Goal: Check status: Check status

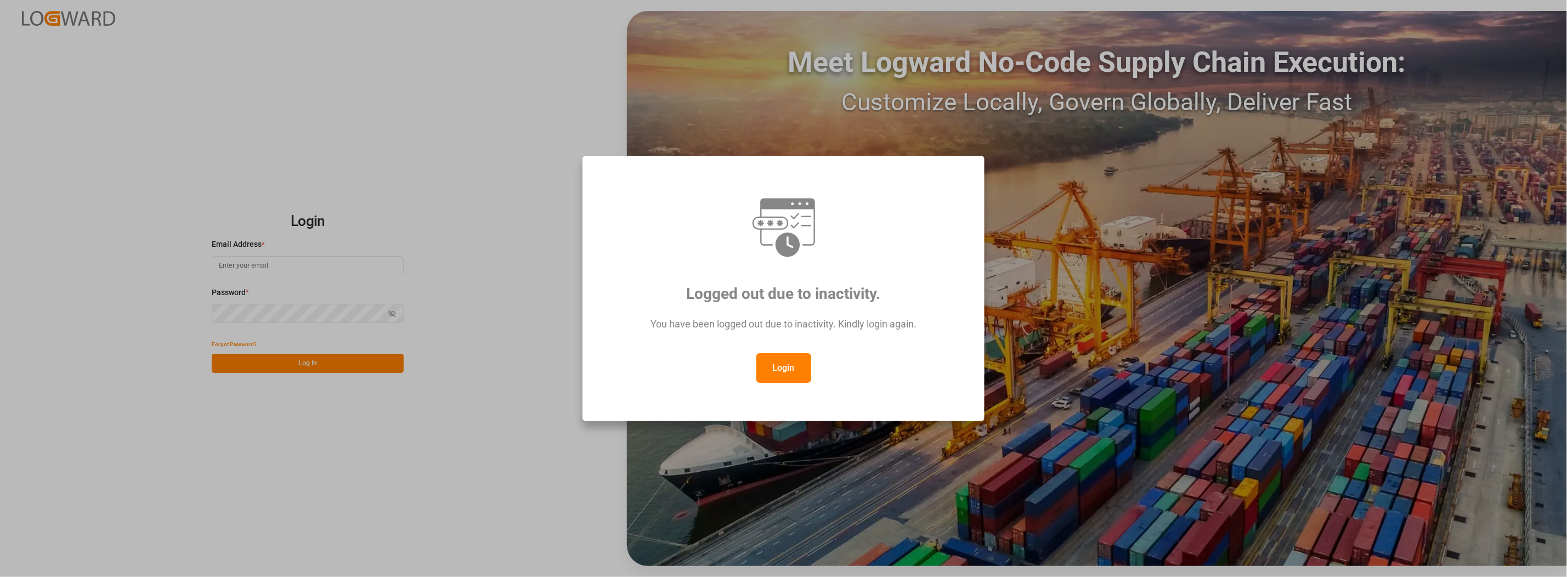
click at [767, 365] on button "Login" at bounding box center [783, 368] width 55 height 30
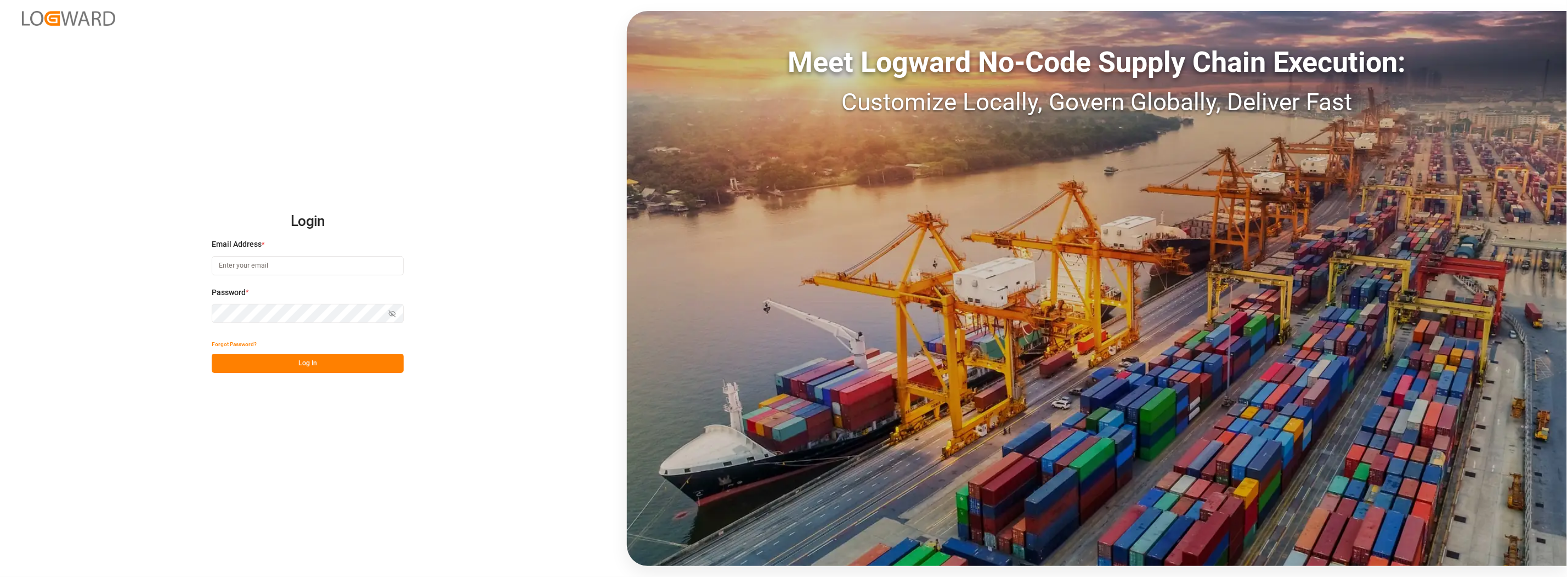
click at [269, 269] on input at bounding box center [308, 265] width 192 height 19
type input "[PERSON_NAME][EMAIL_ADDRESS][PERSON_NAME][DOMAIN_NAME]"
click at [264, 364] on button "Log In" at bounding box center [308, 363] width 192 height 19
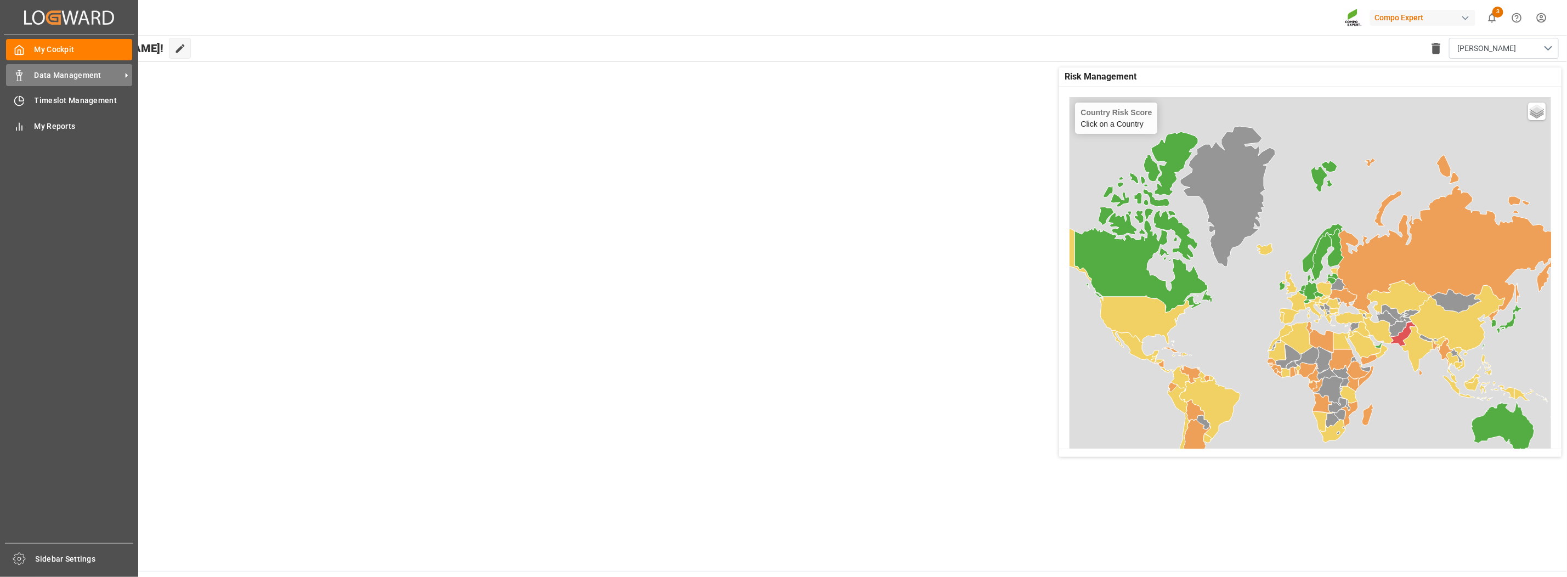
click at [87, 79] on span "Data Management" at bounding box center [78, 76] width 87 height 12
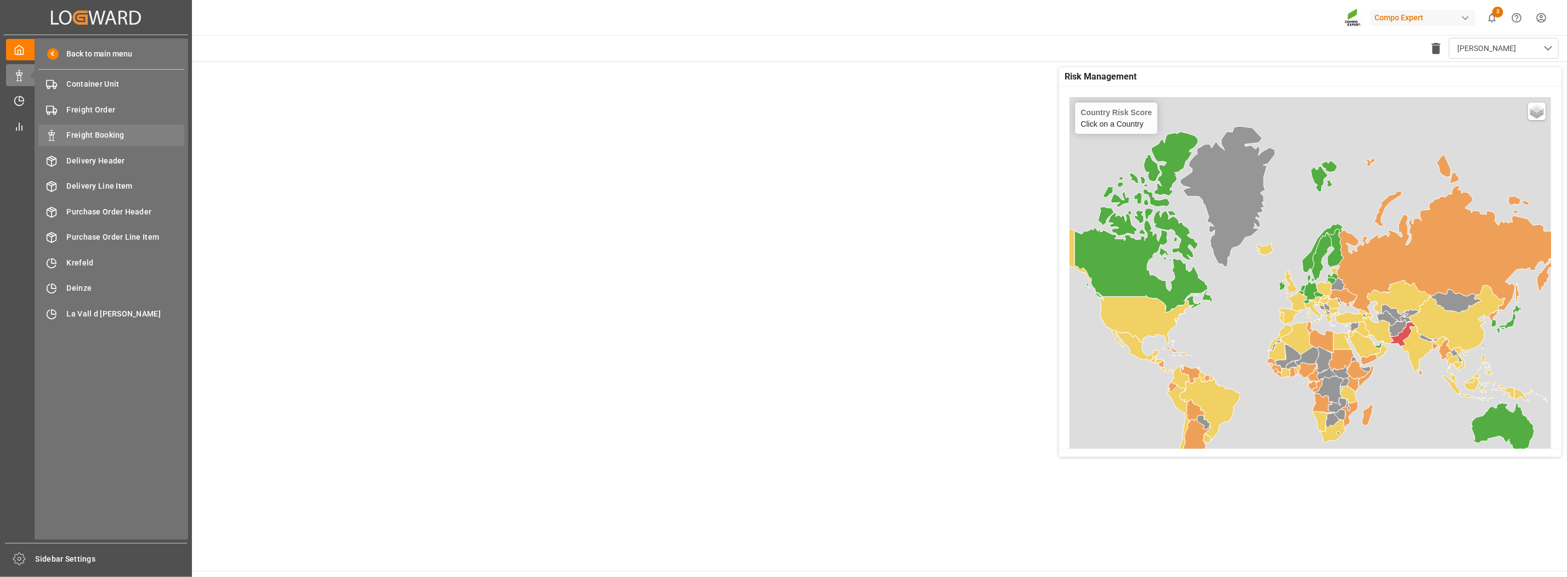
click at [82, 133] on span "Freight Booking" at bounding box center [126, 135] width 118 height 12
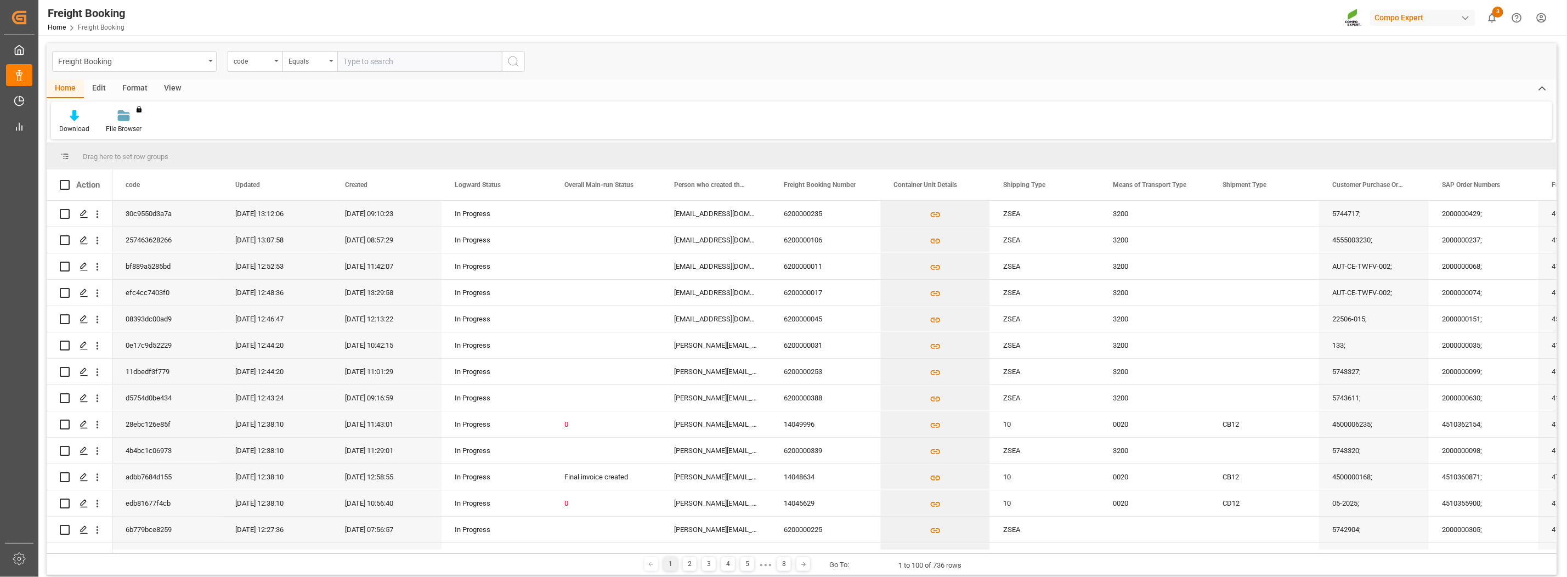
click at [177, 85] on div "View" at bounding box center [172, 89] width 33 height 19
click at [120, 112] on icon at bounding box center [124, 115] width 11 height 11
click at [116, 151] on div "Overview Countries" at bounding box center [154, 155] width 96 height 12
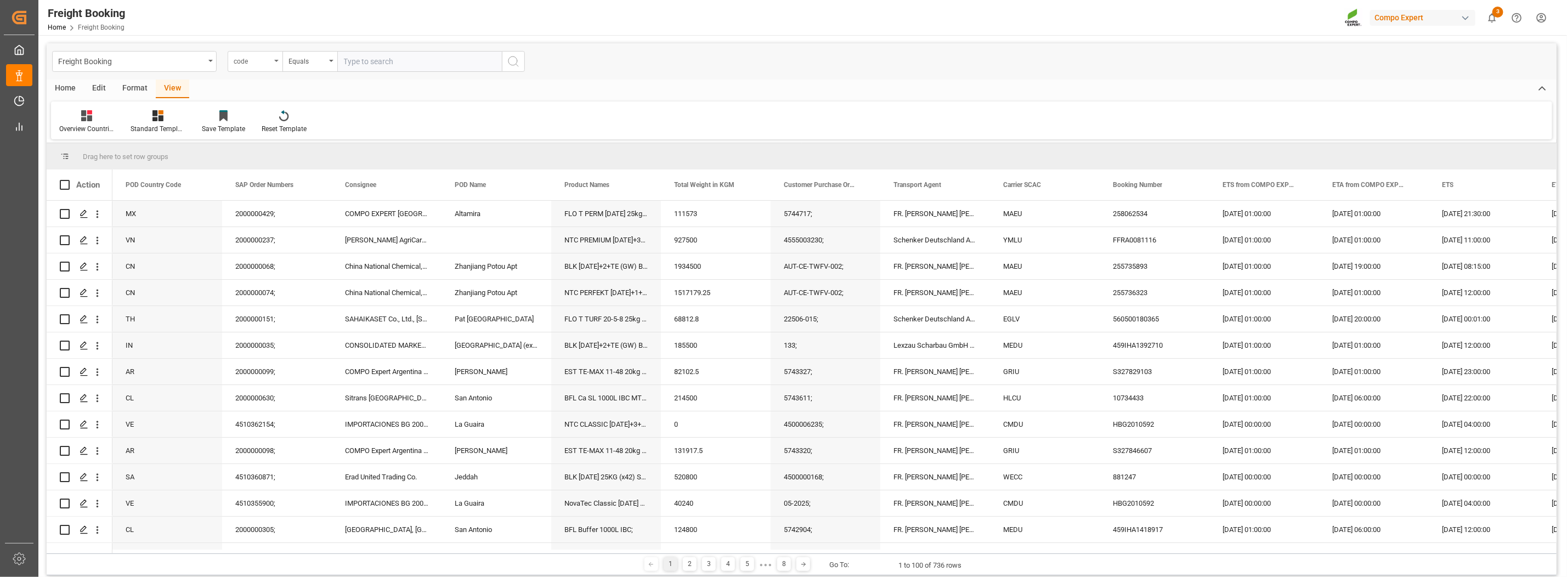
click at [252, 61] on div "code" at bounding box center [252, 60] width 37 height 13
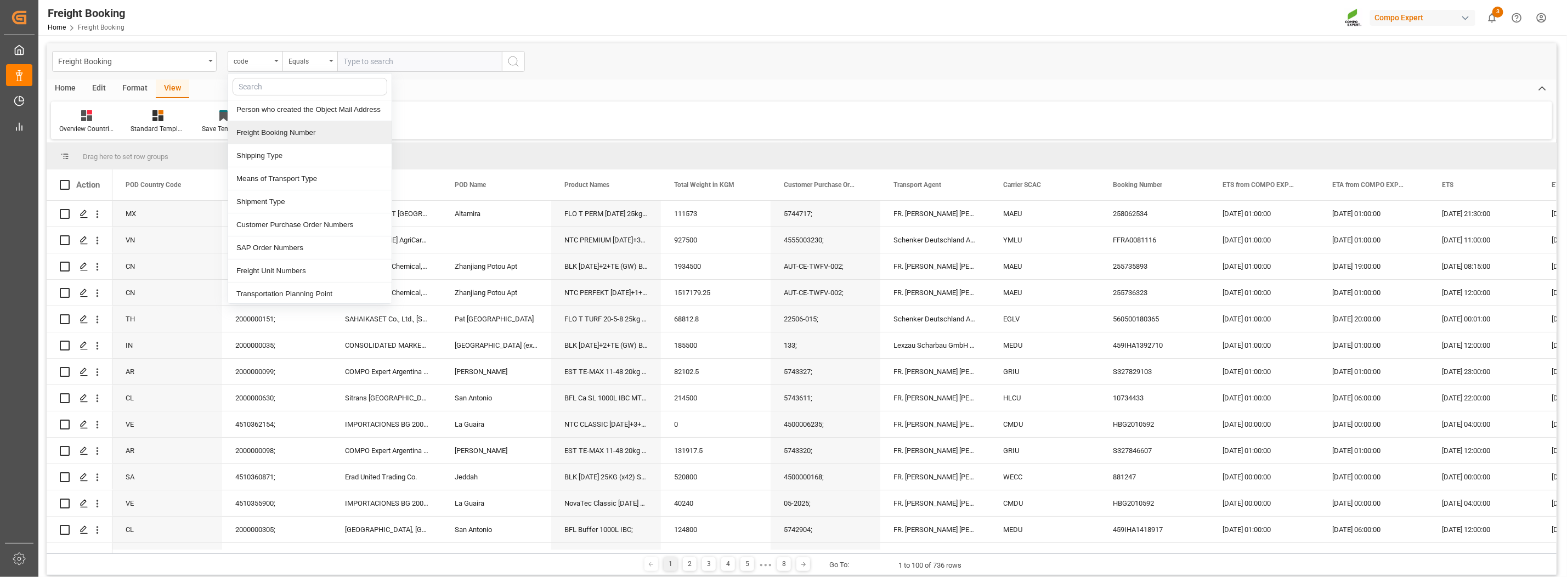
scroll to position [137, 0]
click at [277, 224] on div "SAP Order Numbers" at bounding box center [309, 228] width 163 height 23
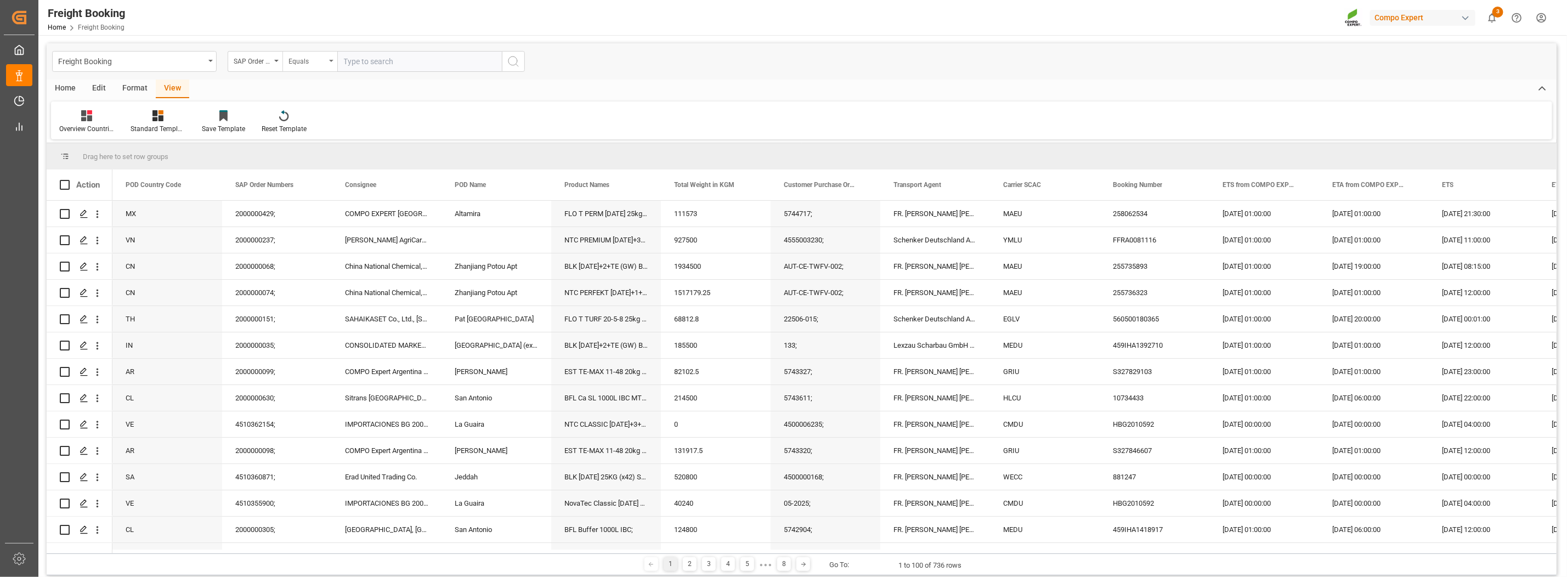
click at [329, 63] on div "Equals" at bounding box center [309, 61] width 55 height 21
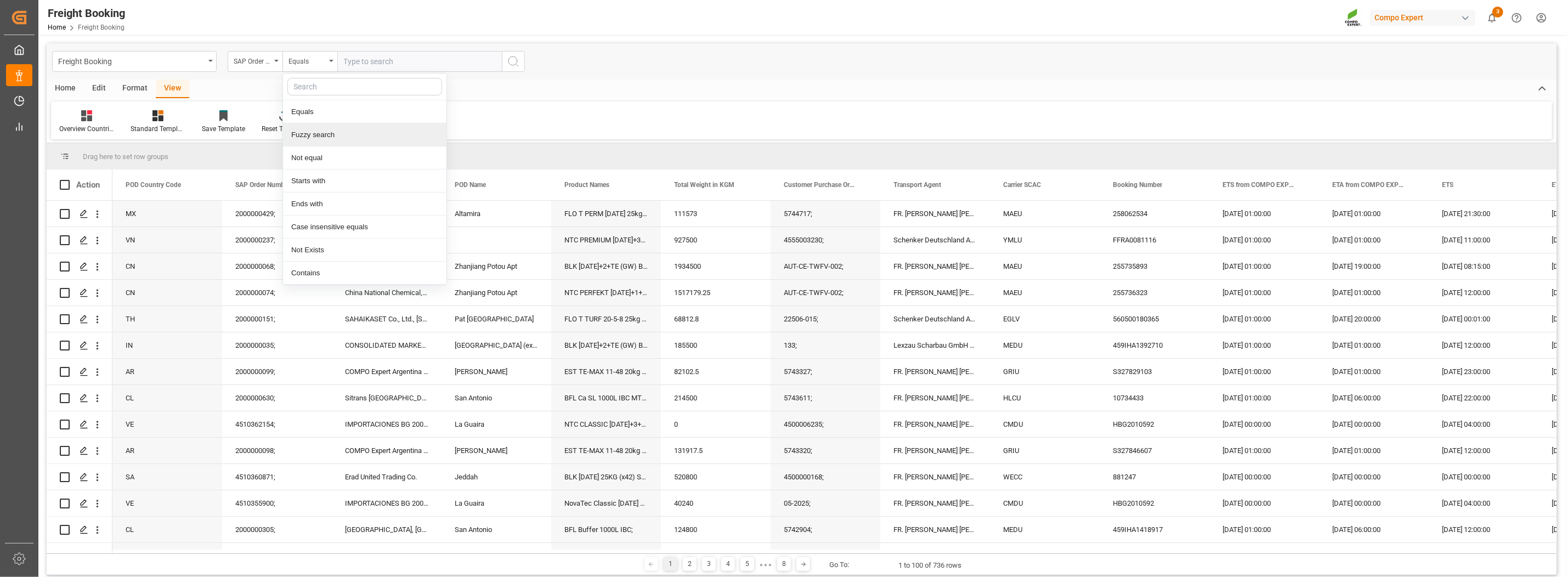
click at [314, 133] on div "Fuzzy search" at bounding box center [364, 134] width 163 height 23
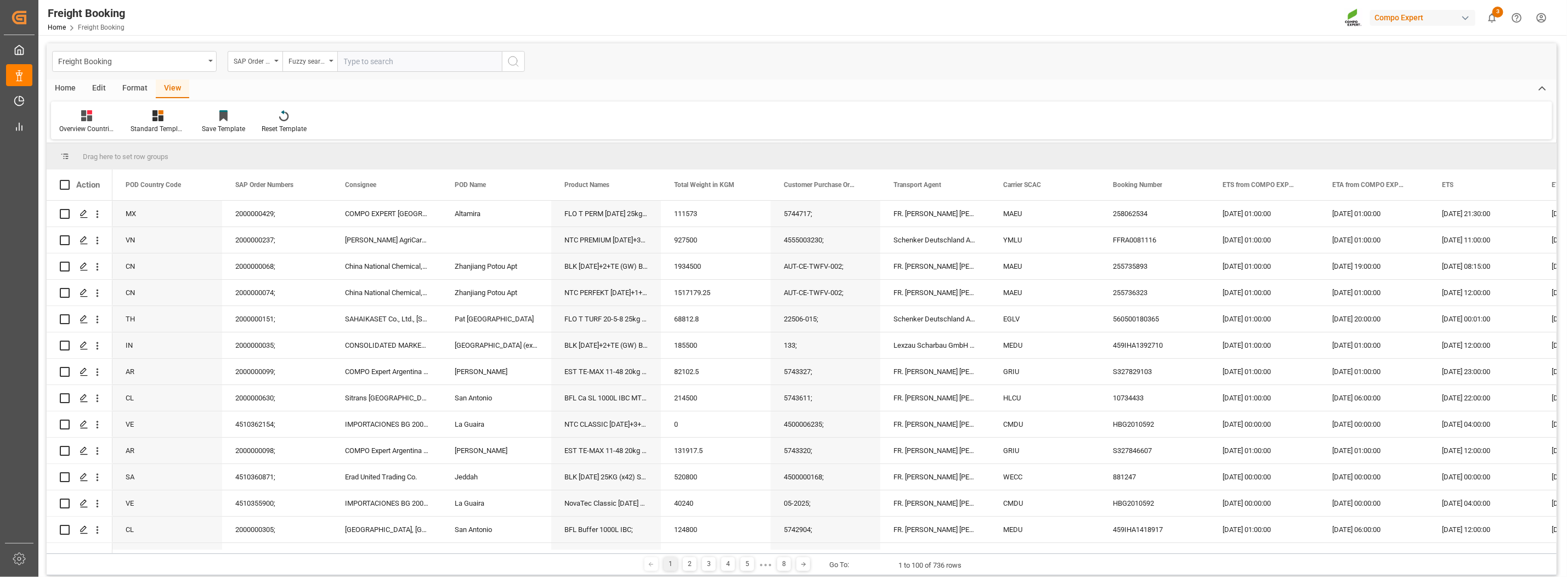
click at [367, 64] on input "text" at bounding box center [419, 61] width 165 height 21
paste input "2000001208"
type input "2000001208"
click at [508, 57] on icon "search button" at bounding box center [513, 61] width 13 height 13
